Goal: Transaction & Acquisition: Book appointment/travel/reservation

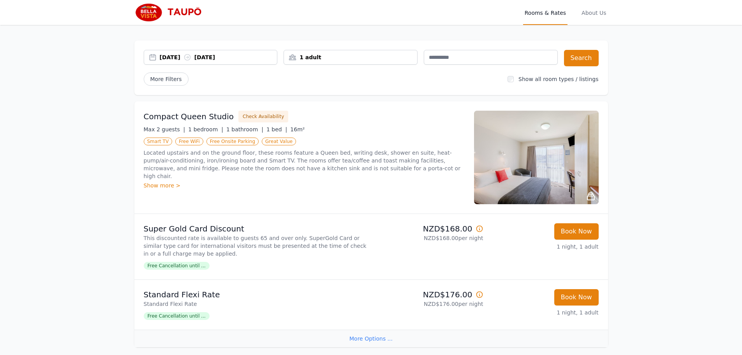
click at [355, 56] on div "1 adult" at bounding box center [350, 57] width 133 height 8
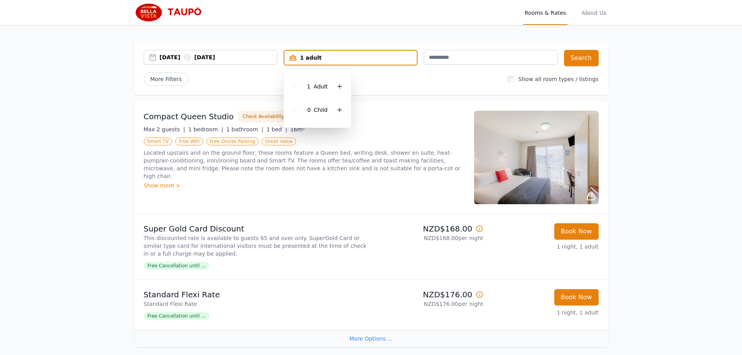
click at [339, 57] on div "1 adult" at bounding box center [350, 58] width 132 height 8
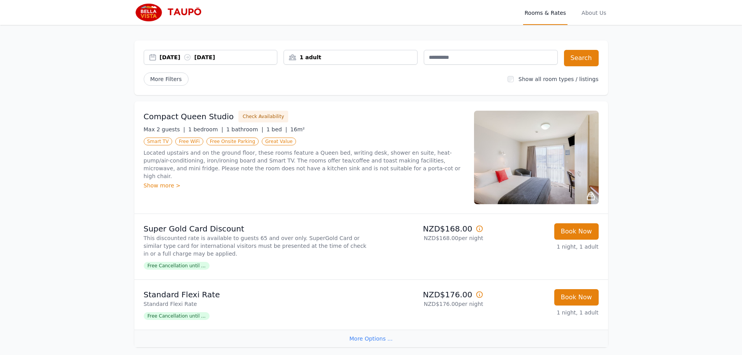
click at [167, 57] on div "[DATE] [DATE]" at bounding box center [219, 57] width 118 height 8
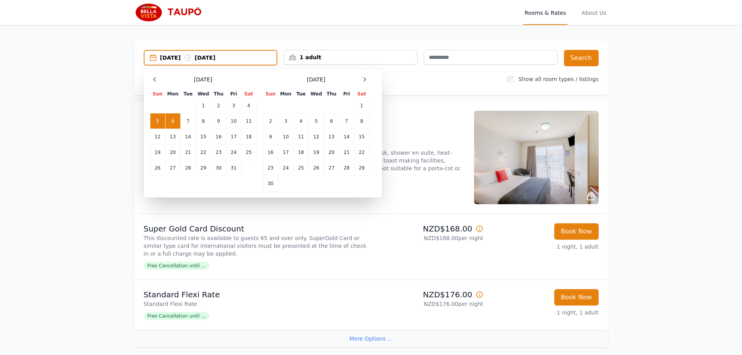
click at [172, 122] on td "6" at bounding box center [172, 121] width 15 height 16
click at [188, 122] on td "7" at bounding box center [187, 121] width 15 height 16
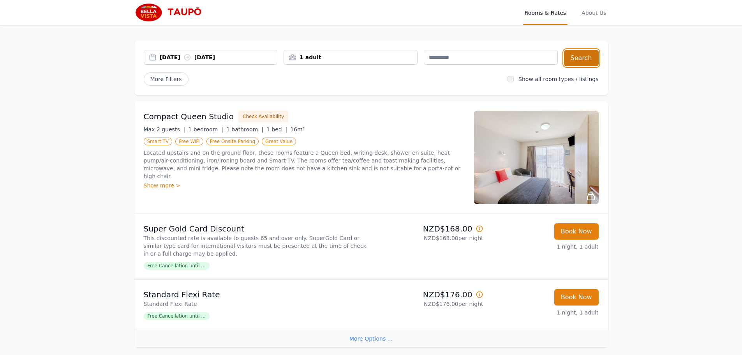
click at [580, 55] on button "Search" at bounding box center [581, 58] width 35 height 16
click at [321, 111] on div "Compact Queen Studio Check Availability" at bounding box center [304, 117] width 321 height 12
click at [170, 55] on div "[DATE] [DATE]" at bounding box center [219, 57] width 118 height 8
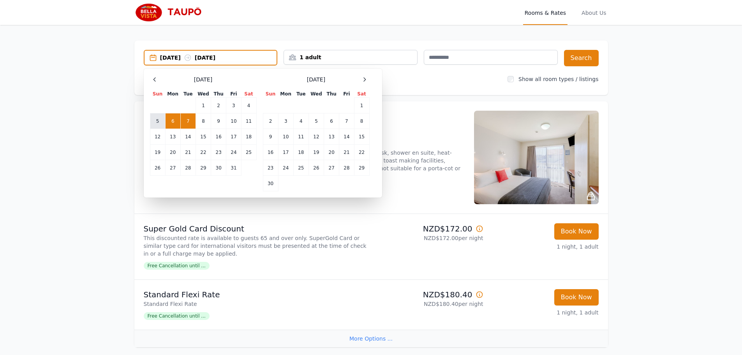
click at [155, 122] on td "5" at bounding box center [157, 121] width 15 height 16
click at [171, 122] on td "6" at bounding box center [172, 121] width 15 height 16
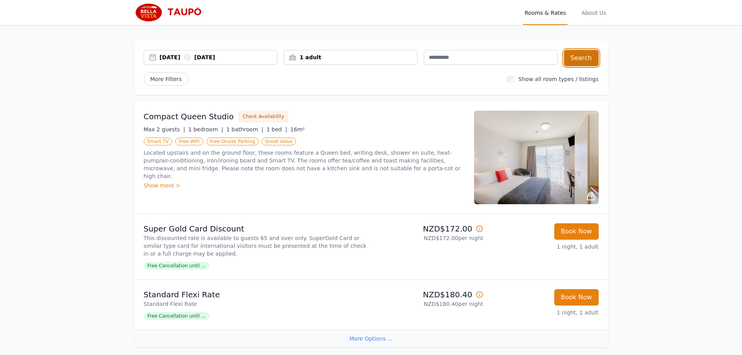
click at [584, 56] on button "Search" at bounding box center [581, 58] width 35 height 16
